Goal: Task Accomplishment & Management: Use online tool/utility

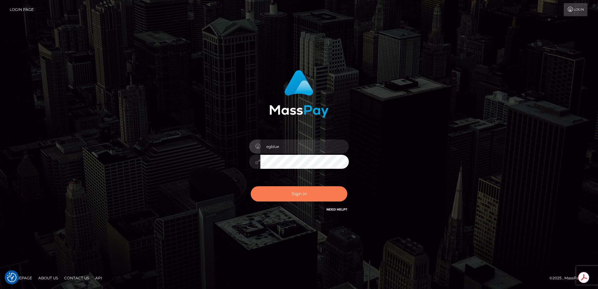
click at [289, 190] on button "Sign in" at bounding box center [299, 193] width 97 height 15
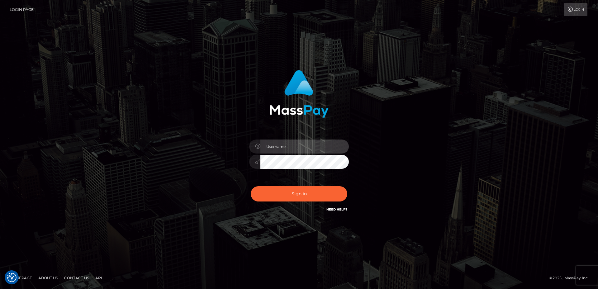
type input "egblue"
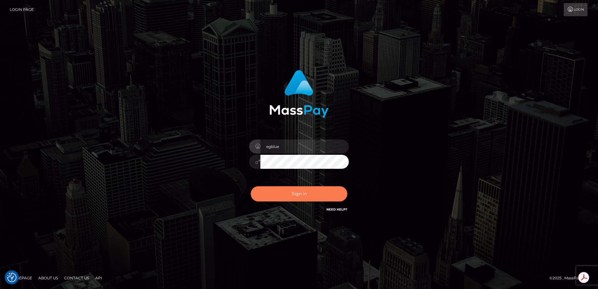
click at [269, 190] on button "Sign in" at bounding box center [299, 193] width 97 height 15
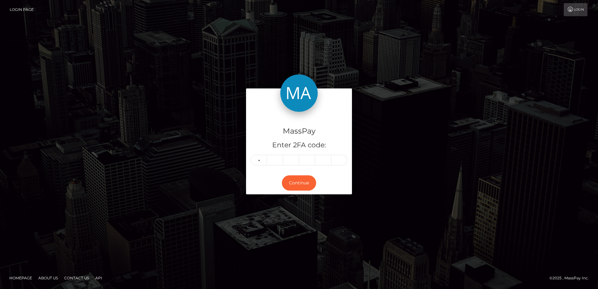
type input "4"
type input "1"
type input "7"
type input "3"
type input "7"
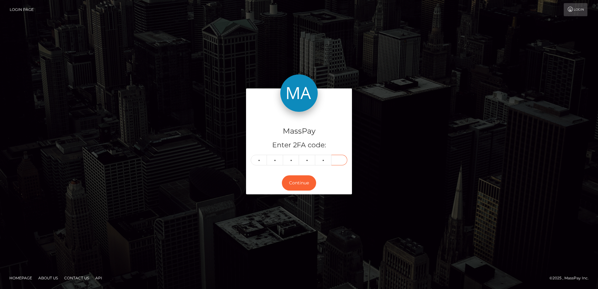
type input "3"
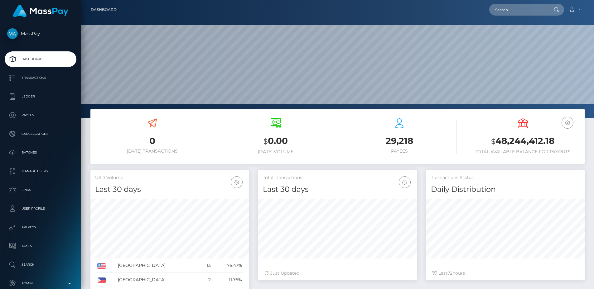
scroll to position [111, 159]
click at [500, 8] on input "text" at bounding box center [518, 10] width 59 height 12
click at [530, 6] on input "text" at bounding box center [518, 10] width 59 height 12
paste input "0a350180-3068-499a-927d-95813e8275be"
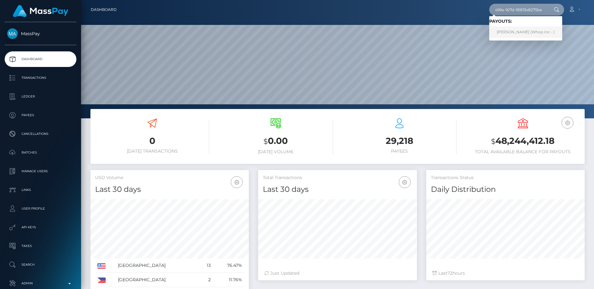
type input "0a350180-3068-499a-927d-95813e8275be"
click at [509, 30] on link "VILGOT GUSTAV KRAFT (Whop Inc - )" at bounding box center [525, 32] width 73 height 12
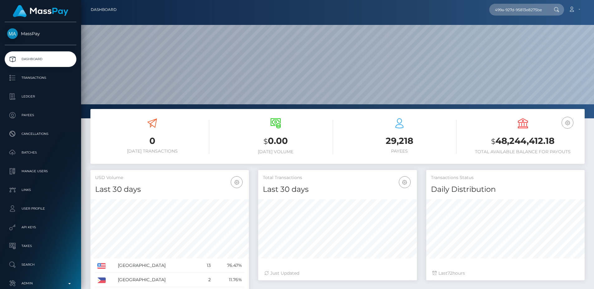
scroll to position [0, 0]
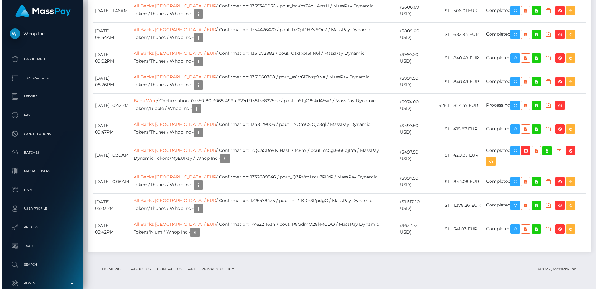
scroll to position [75, 159]
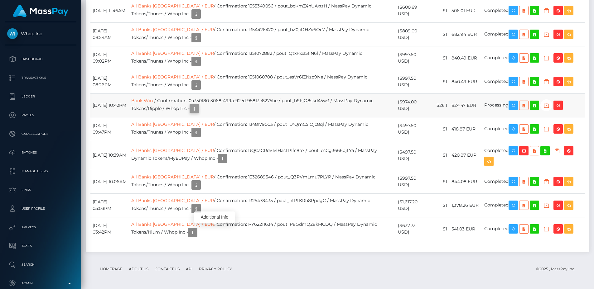
click at [198, 113] on icon "button" at bounding box center [193, 109] width 7 height 8
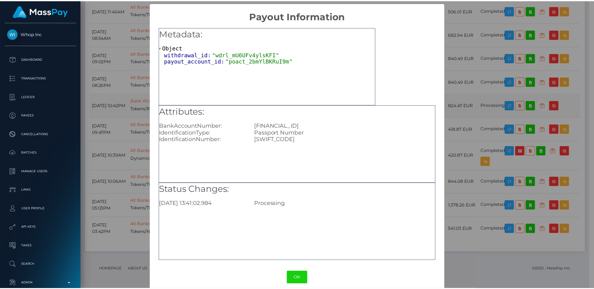
scroll to position [311533, 311449]
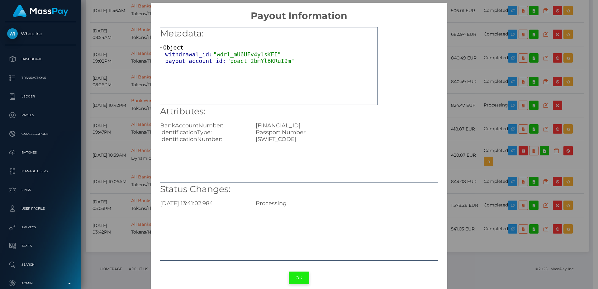
click at [299, 281] on button "OK" at bounding box center [299, 278] width 21 height 13
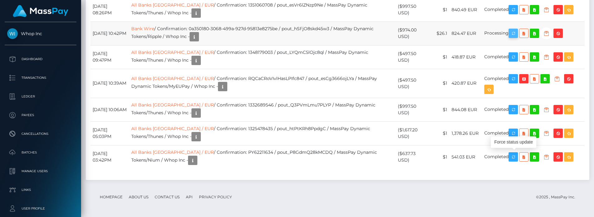
click at [514, 37] on icon "button" at bounding box center [512, 34] width 7 height 8
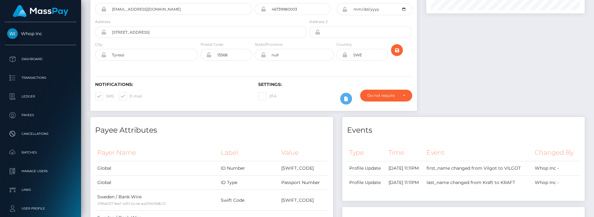
scroll to position [0, 0]
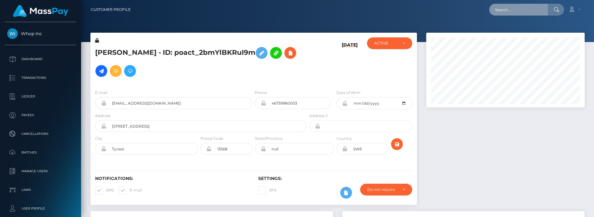
click at [495, 10] on input "text" at bounding box center [518, 10] width 59 height 12
paste input "70c44d9c-9dd8-11f0-bd85-0694aced620b"
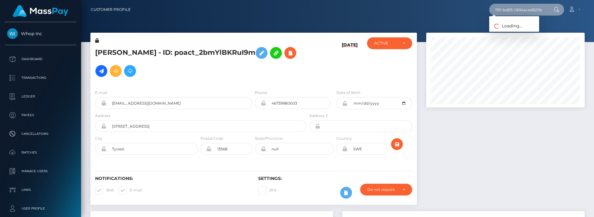
type input "70c44d9c-9dd8-11f0-bd85-0694aced620b"
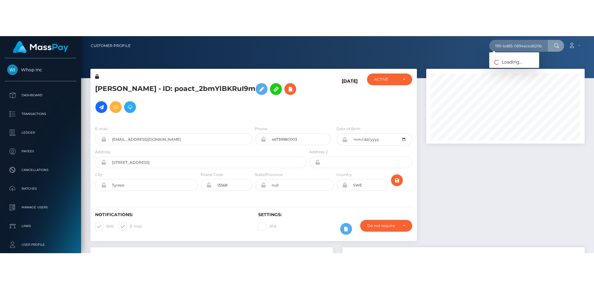
scroll to position [0, 0]
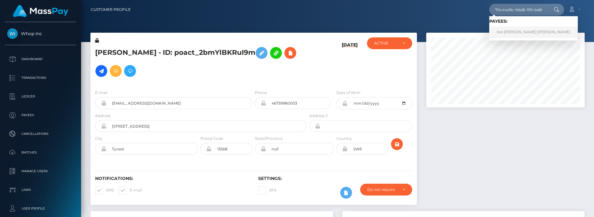
click at [524, 29] on link "Hei Wai Kalia Wong" at bounding box center [533, 32] width 88 height 12
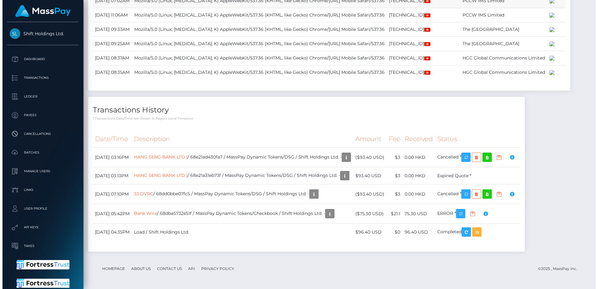
scroll to position [748, 0]
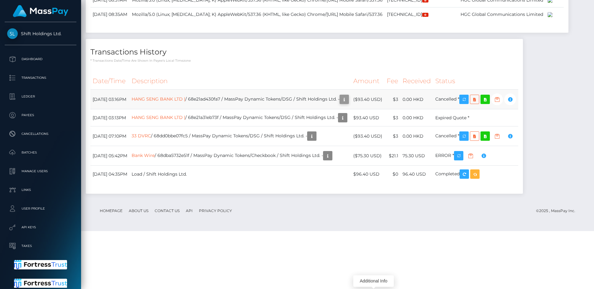
click at [348, 103] on icon "button" at bounding box center [343, 100] width 7 height 8
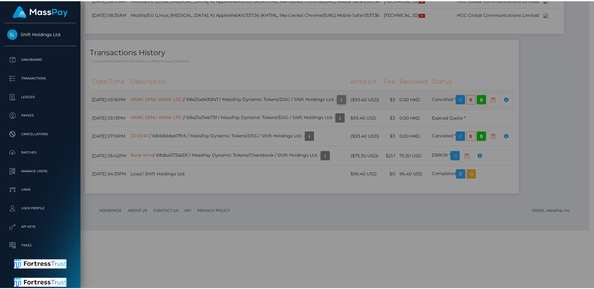
scroll to position [311533, 311449]
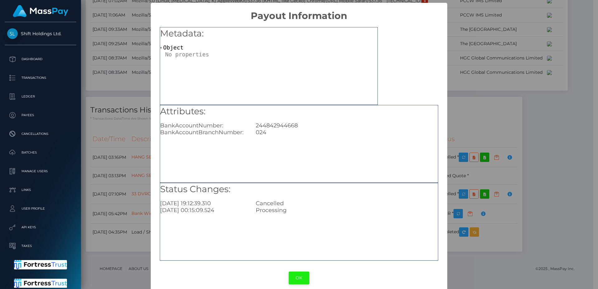
click at [295, 275] on button "OK" at bounding box center [299, 278] width 21 height 13
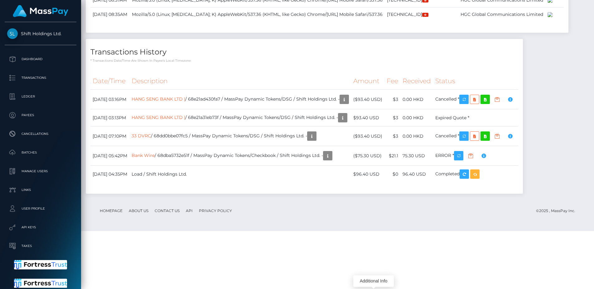
click at [311, 130] on div "Date/Time Description Amount Fee Received Status HANG SENG BANK LTD | 33 DVRC" at bounding box center [304, 131] width 437 height 126
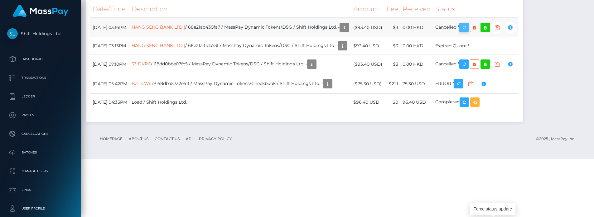
click at [467, 31] on icon "button" at bounding box center [463, 28] width 7 height 8
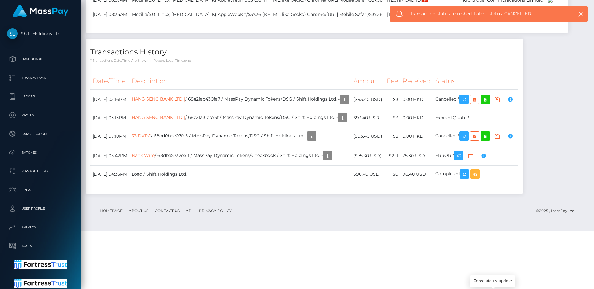
click at [288, 63] on p "* Transactions date/time are shown in payee's local timezone" at bounding box center [304, 60] width 428 height 5
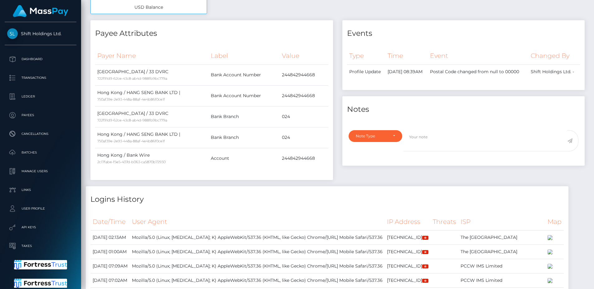
scroll to position [365, 0]
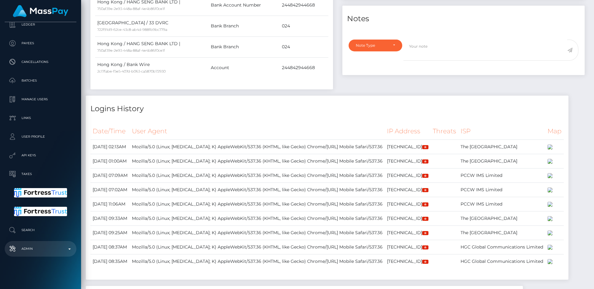
click at [40, 248] on p "Admin" at bounding box center [40, 248] width 67 height 9
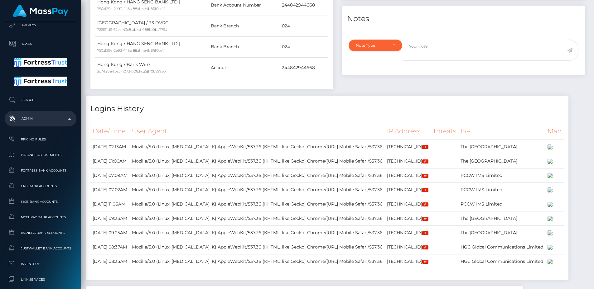
scroll to position [420, 0]
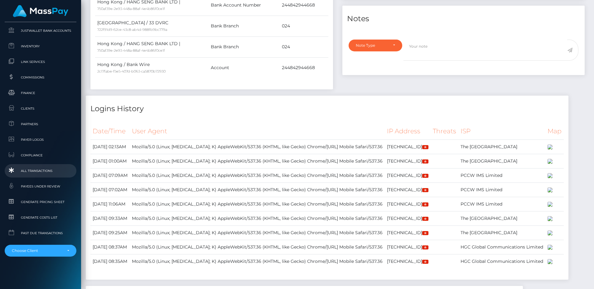
click at [34, 173] on span "All Transactions" at bounding box center [40, 170] width 67 height 7
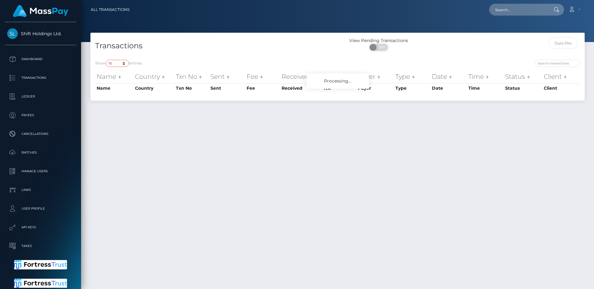
click at [114, 64] on select "10 25 50 100 250 500 1,000 3,500 All" at bounding box center [117, 63] width 23 height 7
select select "250"
click at [106, 60] on select "10 25 50 100 250 500 1,000 3,500 All" at bounding box center [117, 63] width 23 height 7
click at [194, 60] on div "Show 10 25 50 100 250 500 1,000 3,500 All entries" at bounding box center [214, 64] width 238 height 9
